Goal: Check status

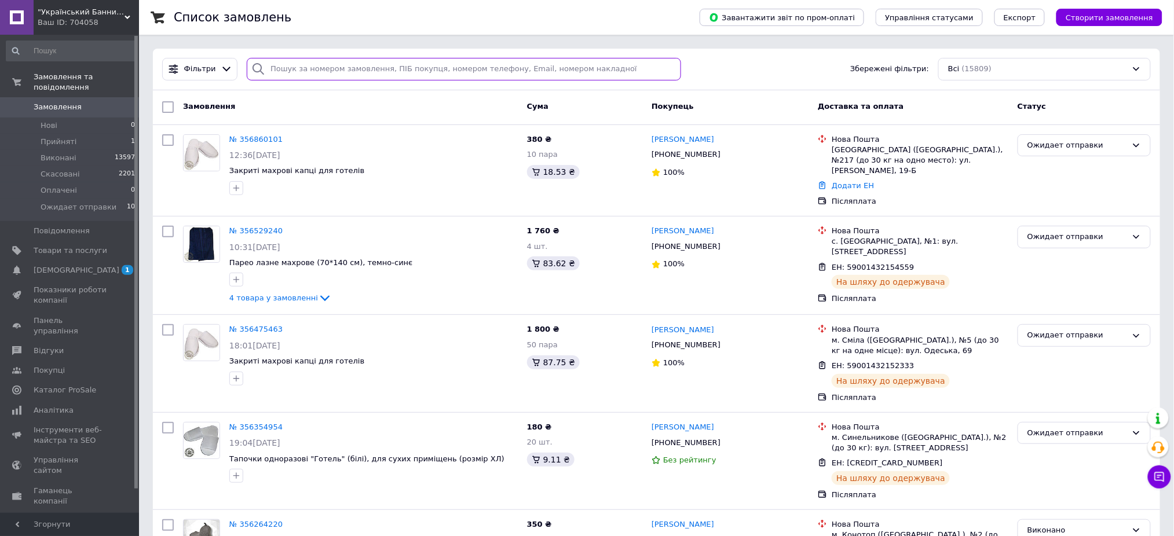
click at [274, 70] on input "search" at bounding box center [464, 69] width 435 height 23
paste input "356225113"
type input "356225113"
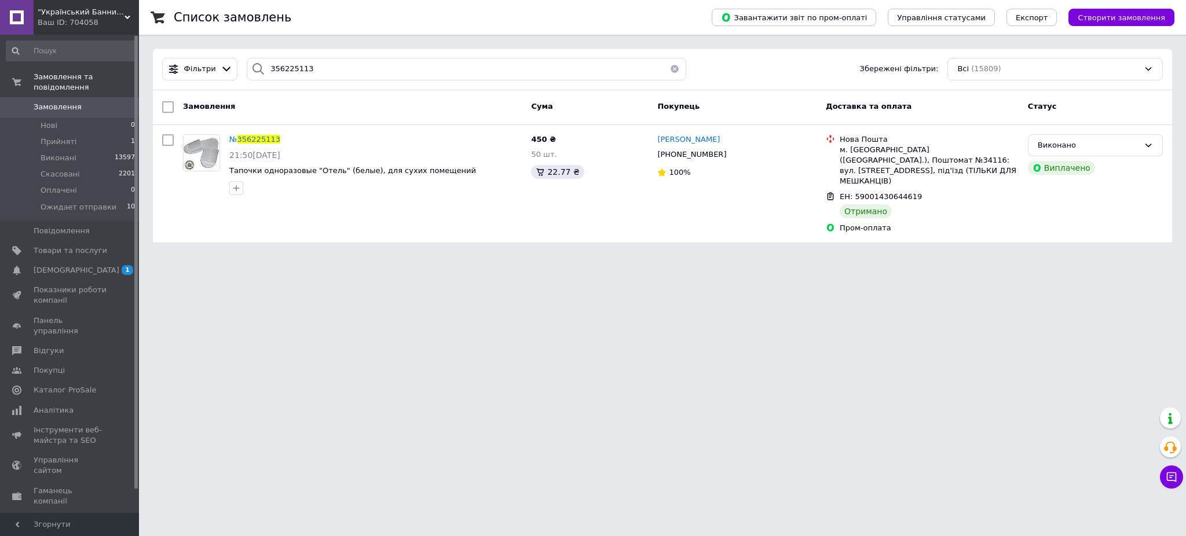
click at [674, 68] on button "button" at bounding box center [674, 69] width 23 height 23
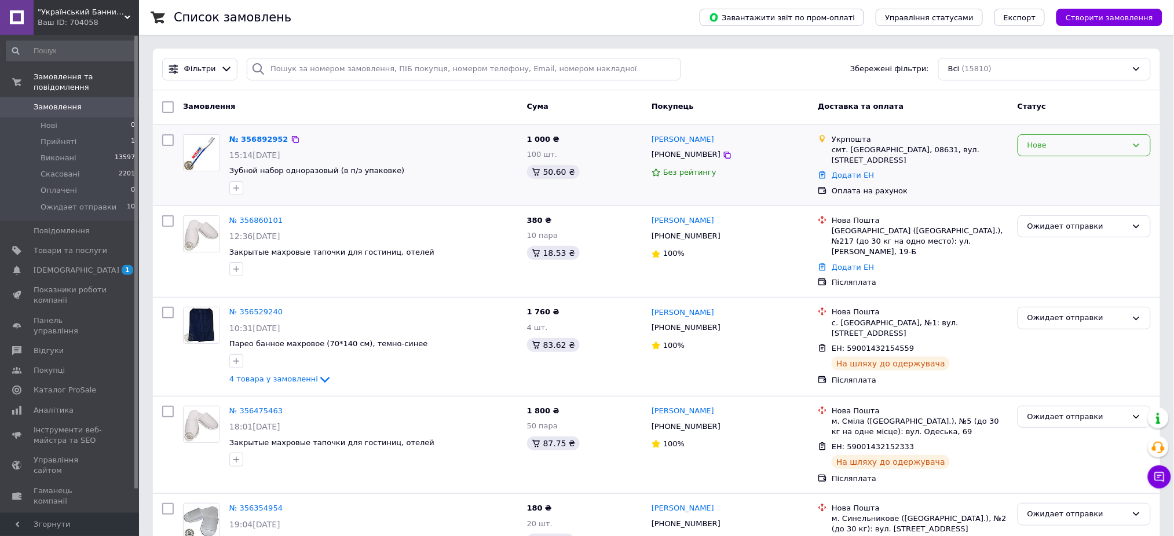
click at [1085, 148] on div "Нове" at bounding box center [1078, 146] width 100 height 12
click at [1039, 166] on li "Прийнято" at bounding box center [1084, 169] width 132 height 21
click at [252, 135] on link "№ 356892952" at bounding box center [255, 139] width 53 height 9
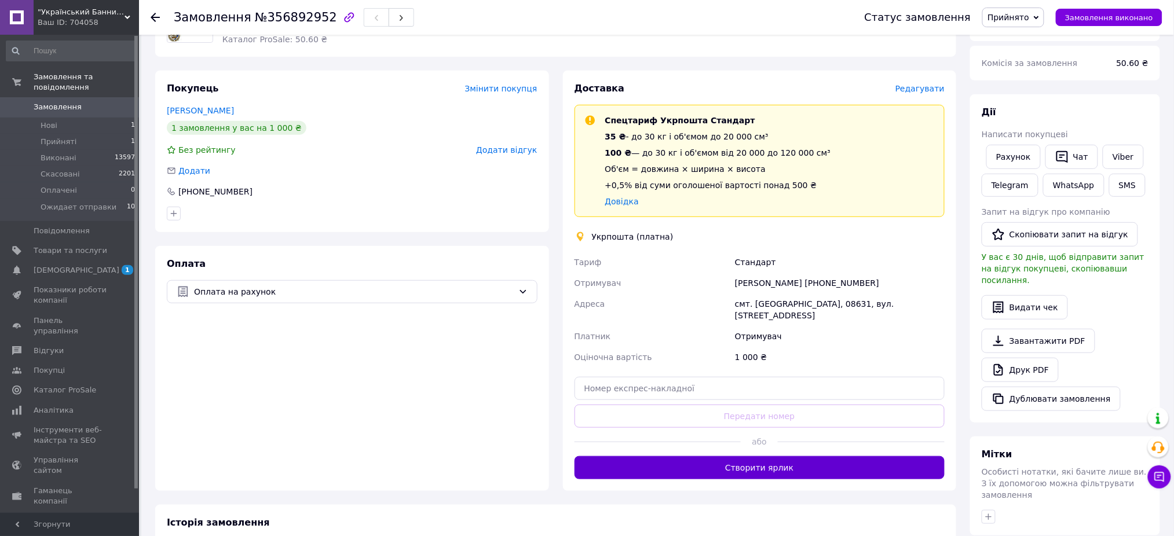
scroll to position [154, 0]
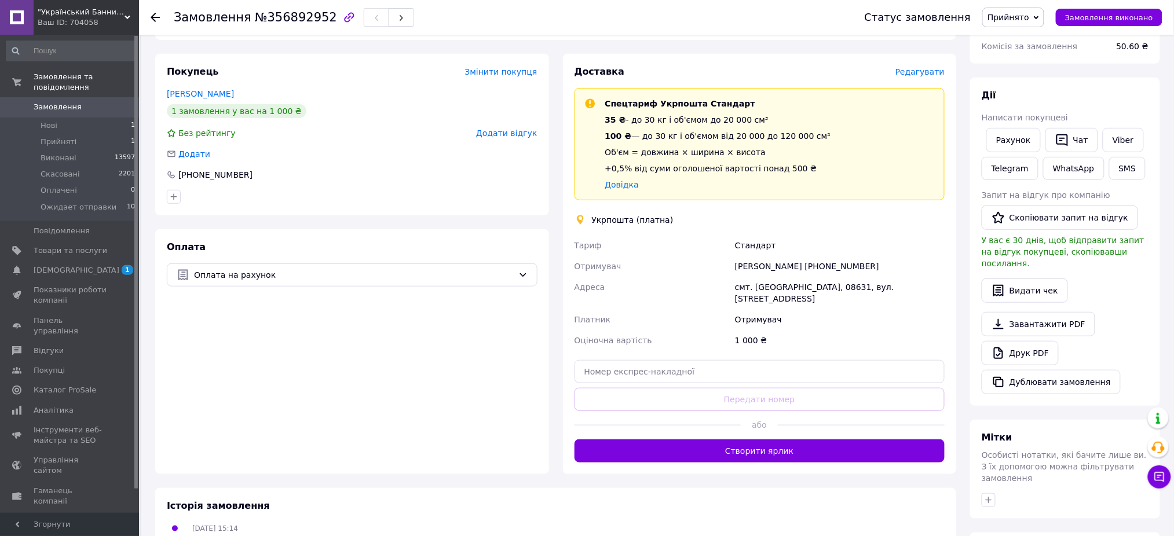
drag, startPoint x: 863, startPoint y: 262, endPoint x: 816, endPoint y: 265, distance: 47.0
click at [816, 265] on div "Юлія Балаболова +380637474767" at bounding box center [840, 266] width 214 height 21
copy div "0637474767"
click at [250, 353] on div "Оплата Оплата на рахунок" at bounding box center [352, 351] width 394 height 245
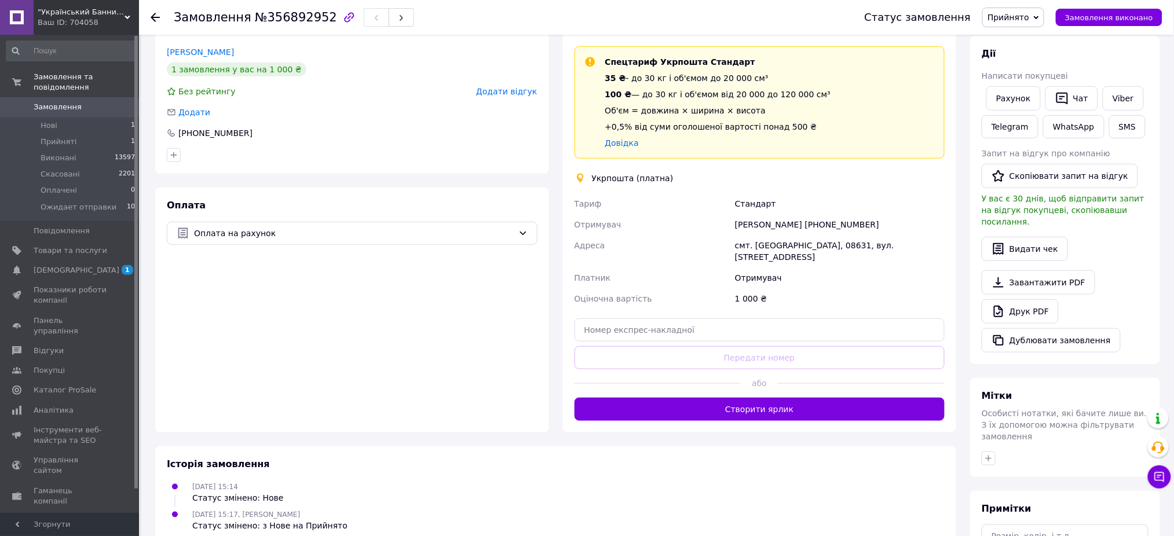
scroll to position [294, 0]
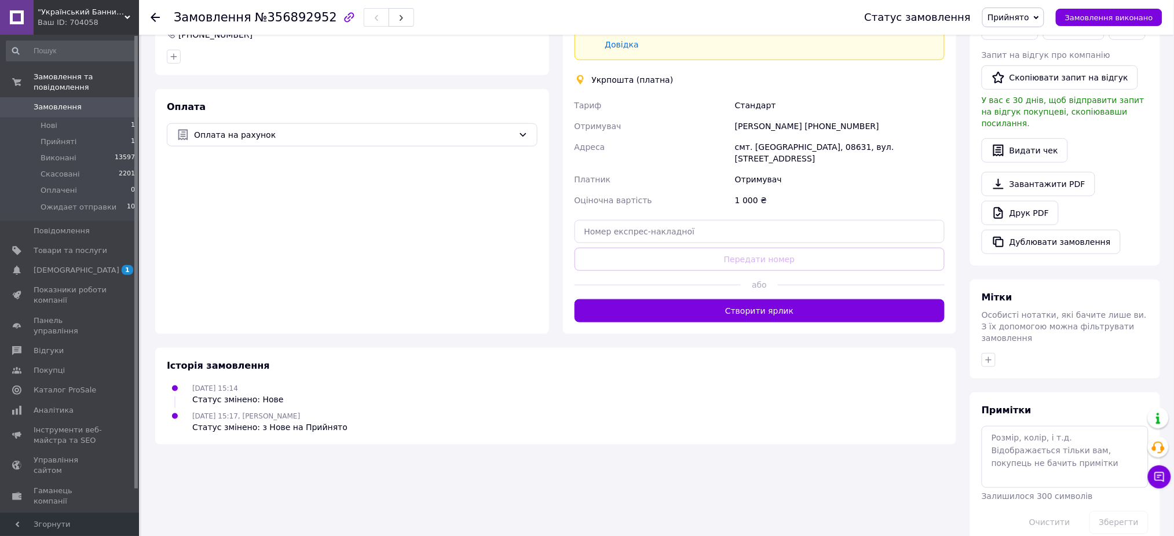
drag, startPoint x: 125, startPoint y: 236, endPoint x: 154, endPoint y: 232, distance: 29.7
click at [125, 246] on span at bounding box center [123, 251] width 32 height 10
